Goal: Task Accomplishment & Management: Manage account settings

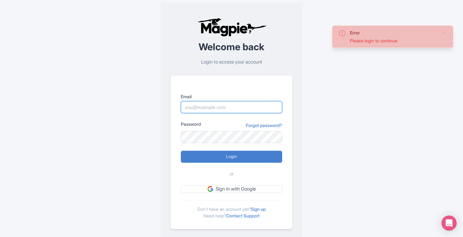
type input "[PERSON_NAME][EMAIL_ADDRESS][DOMAIN_NAME]"
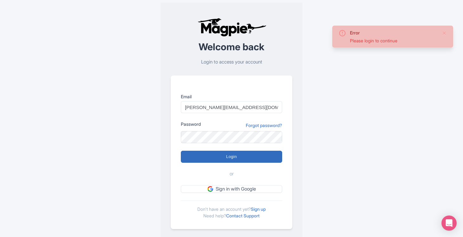
click at [228, 158] on input "Login" at bounding box center [231, 157] width 101 height 12
type input "Logging in..."
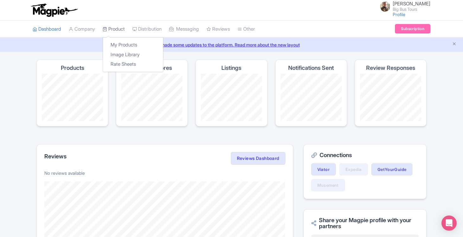
click at [115, 28] on link "Product" at bounding box center [114, 29] width 22 height 17
click at [123, 45] on link "My Products" at bounding box center [133, 45] width 60 height 10
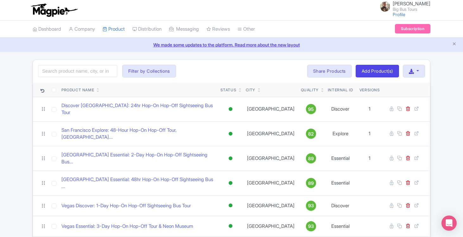
click at [240, 74] on div "Search Filter by Collections Andrew Brand License Brian Combos Core Products EM…" at bounding box center [231, 71] width 397 height 23
